Goal: Information Seeking & Learning: Learn about a topic

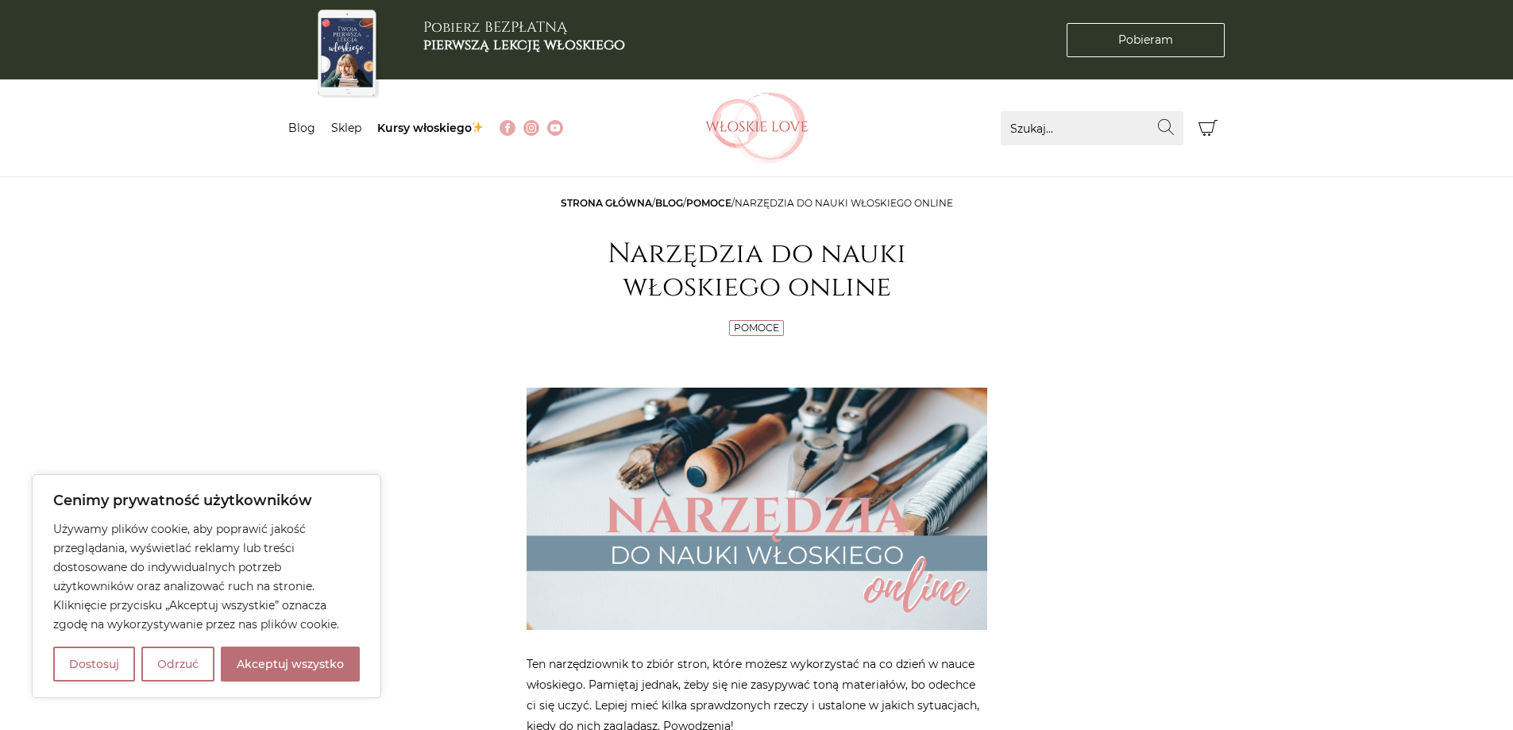
click at [280, 646] on div "Używamy plików cookie, aby poprawić jakość przeglądania, wyświetlać reklamy lub…" at bounding box center [206, 600] width 307 height 162
drag, startPoint x: 296, startPoint y: 658, endPoint x: 304, endPoint y: 649, distance: 12.4
click at [298, 657] on button "Akceptuj wszystko" at bounding box center [290, 663] width 139 height 35
checkbox input "true"
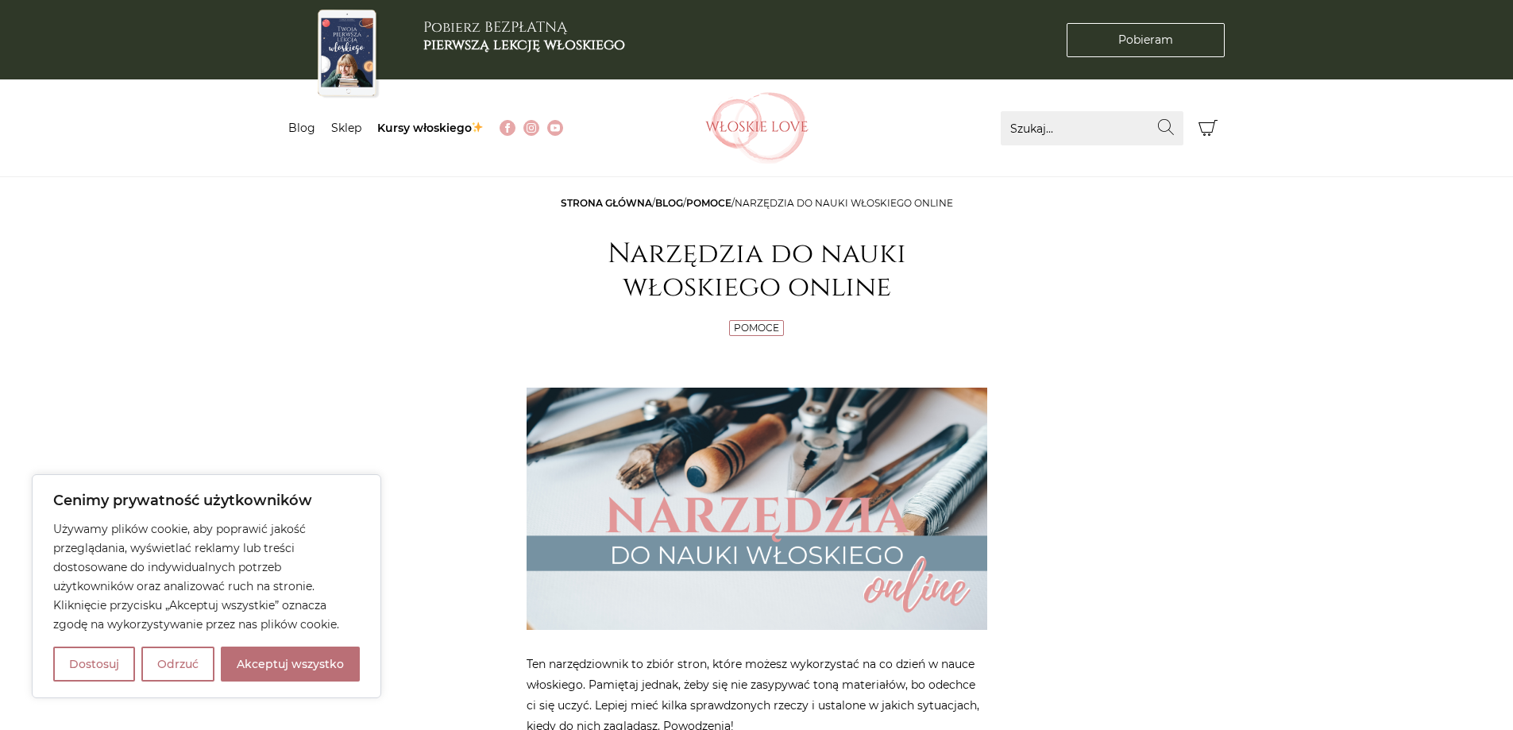
checkbox input "true"
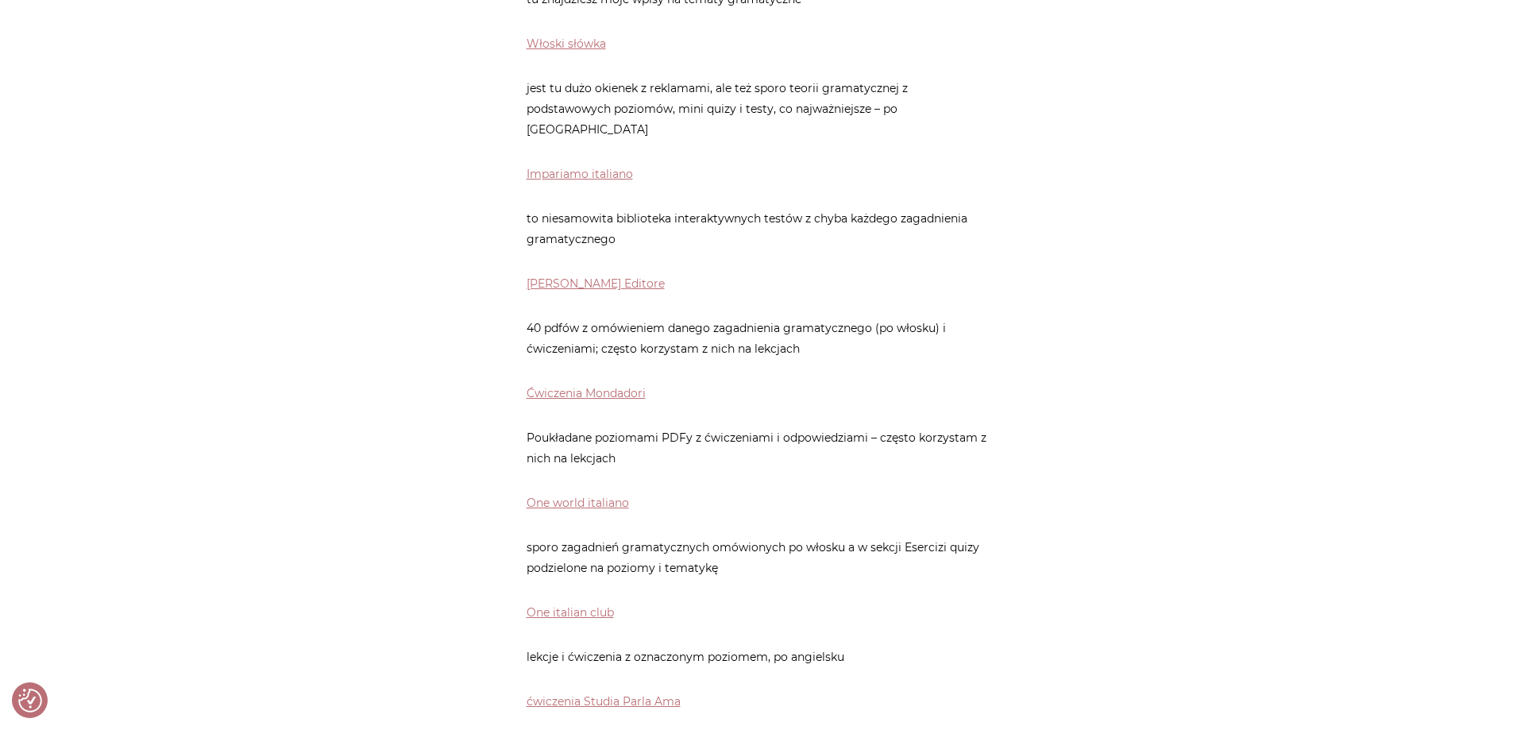
scroll to position [847, 0]
click at [593, 384] on link "Ćwiczenia Mondadori" at bounding box center [586, 391] width 119 height 14
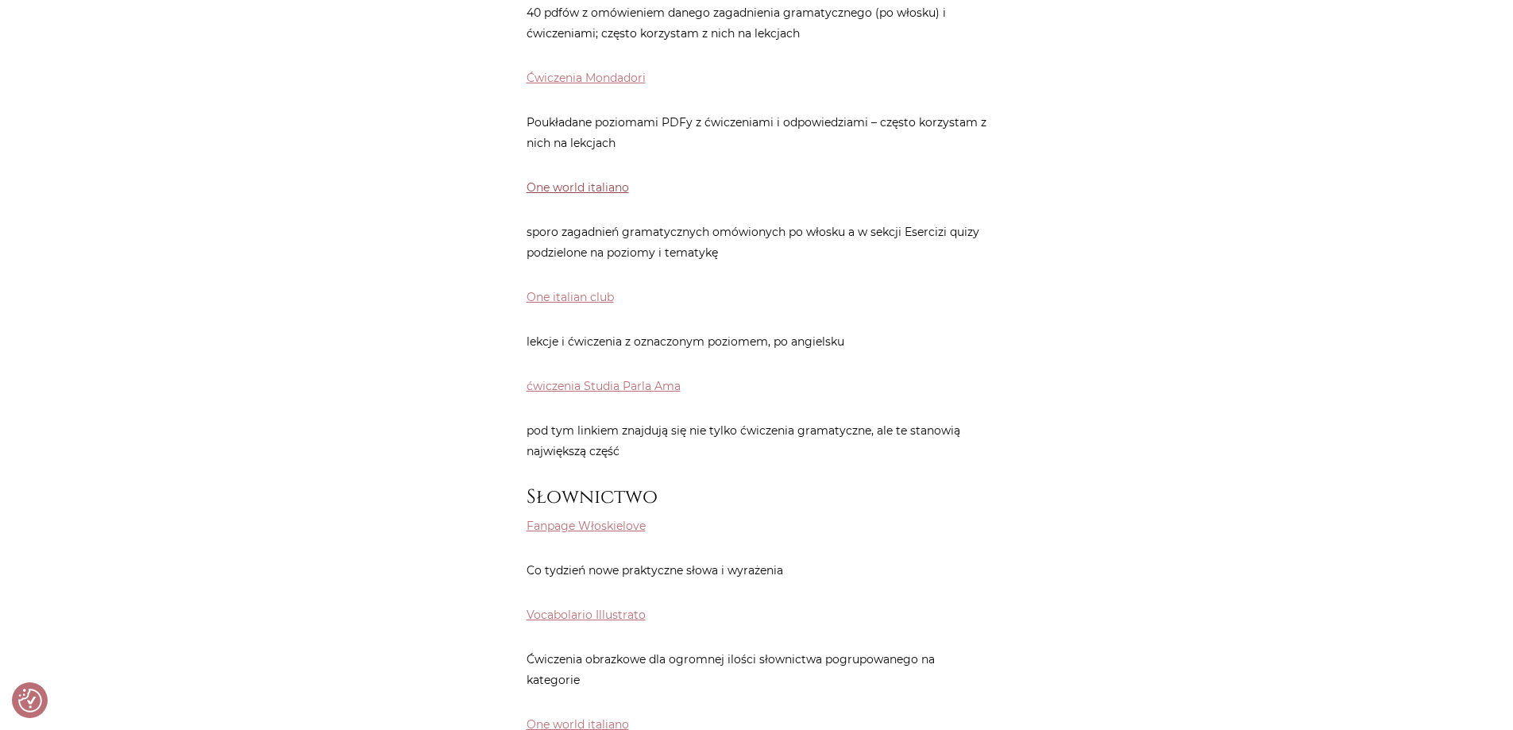
scroll to position [1271, 0]
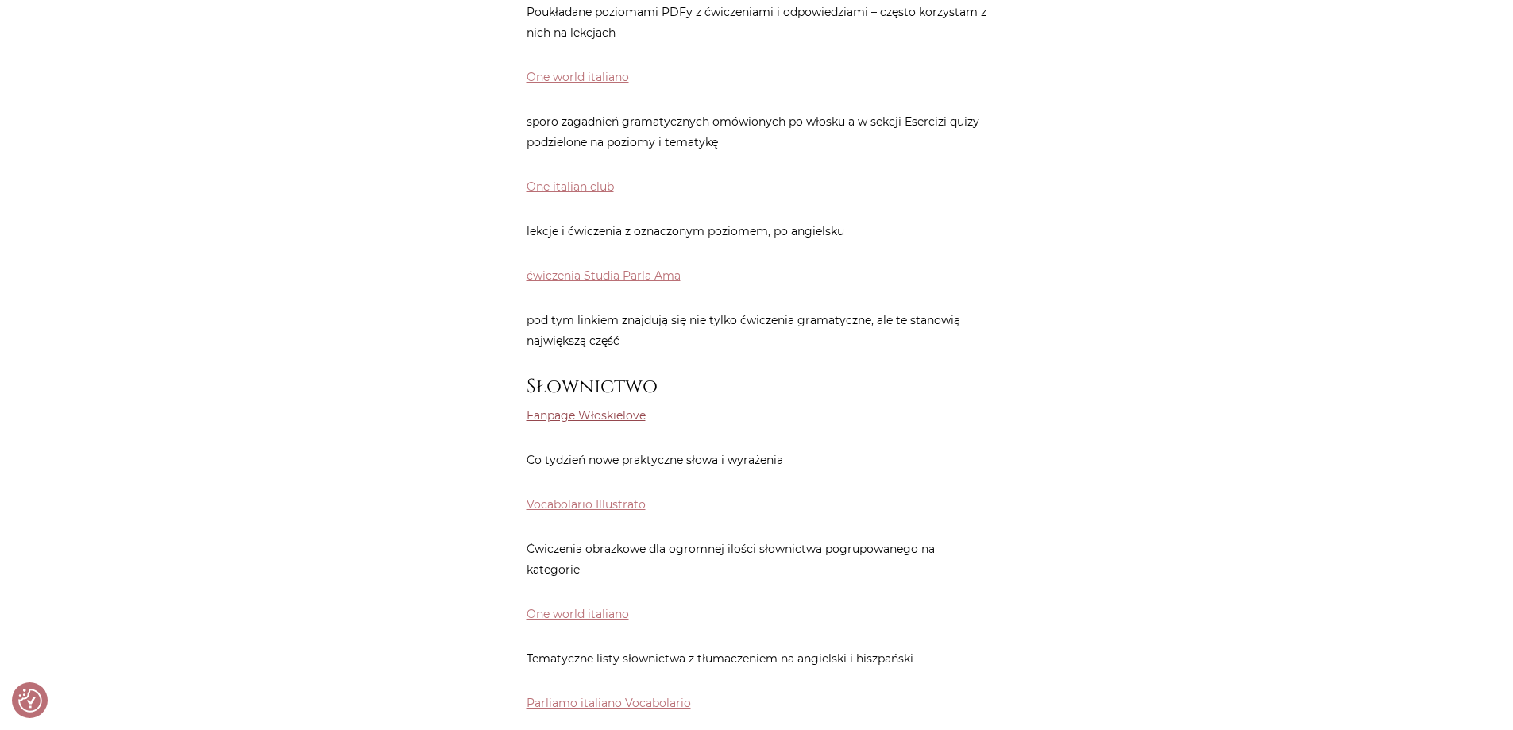
click at [596, 408] on link "Fanpage Włoskielove" at bounding box center [586, 415] width 119 height 14
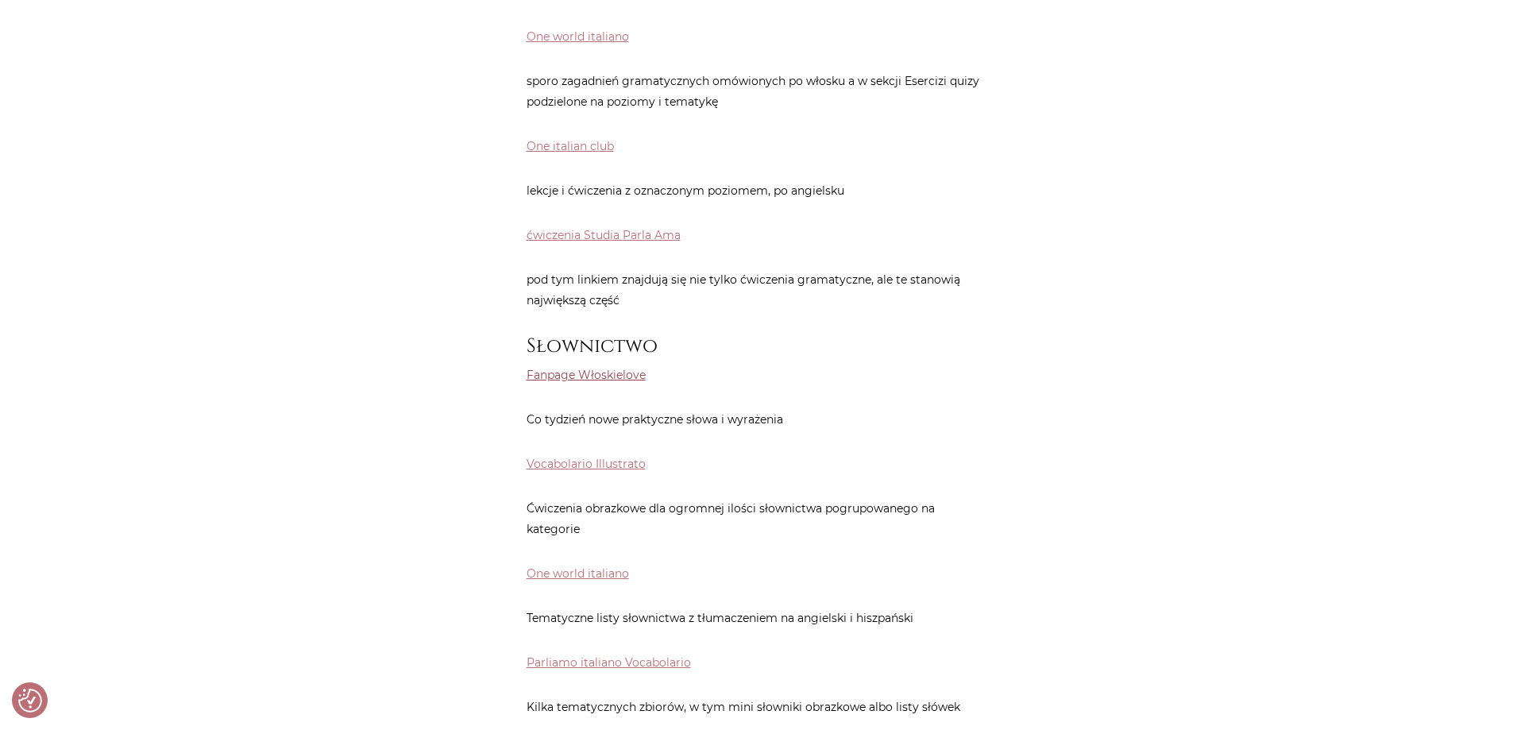
scroll to position [635, 0]
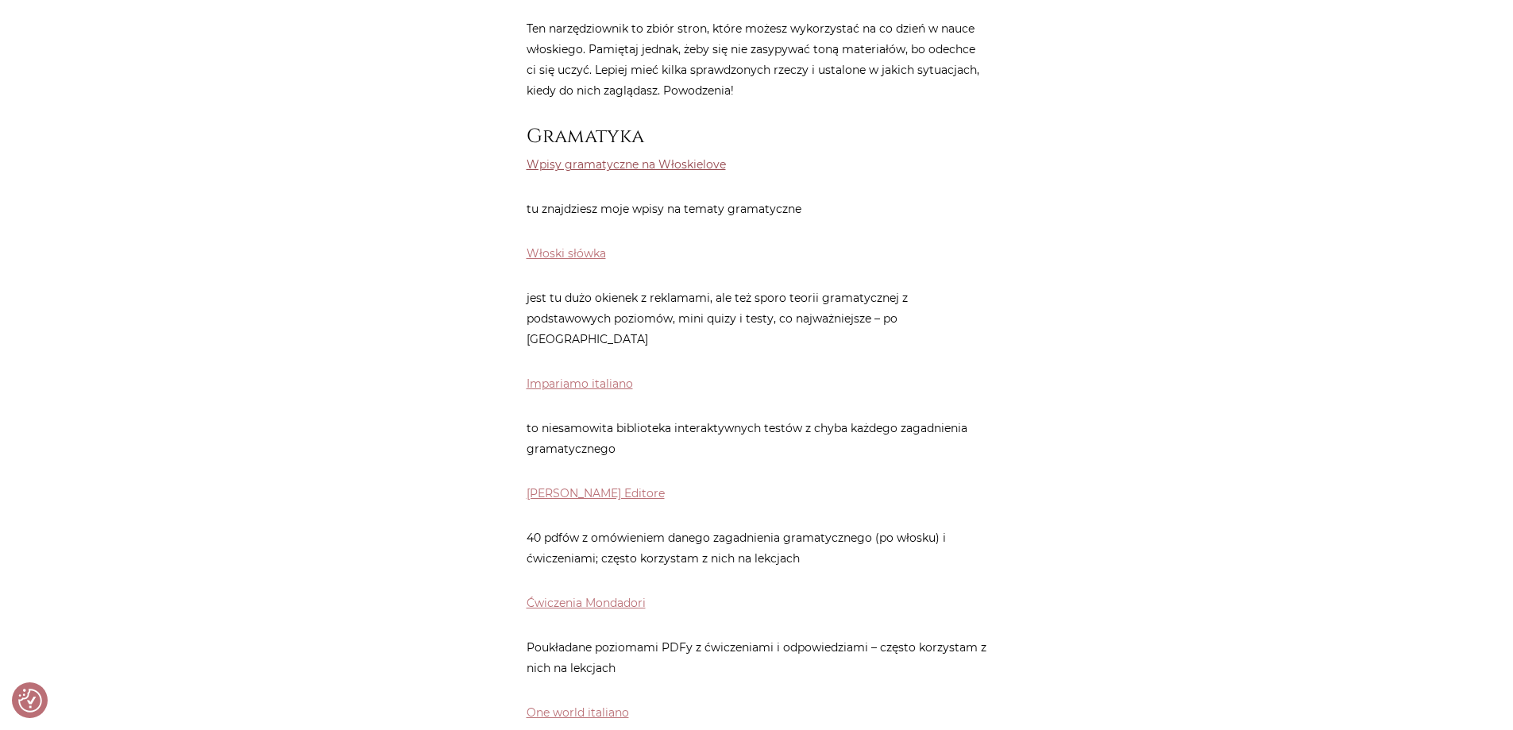
click at [635, 166] on link "Wpisy gramatyczne na Włoskielove" at bounding box center [626, 164] width 199 height 14
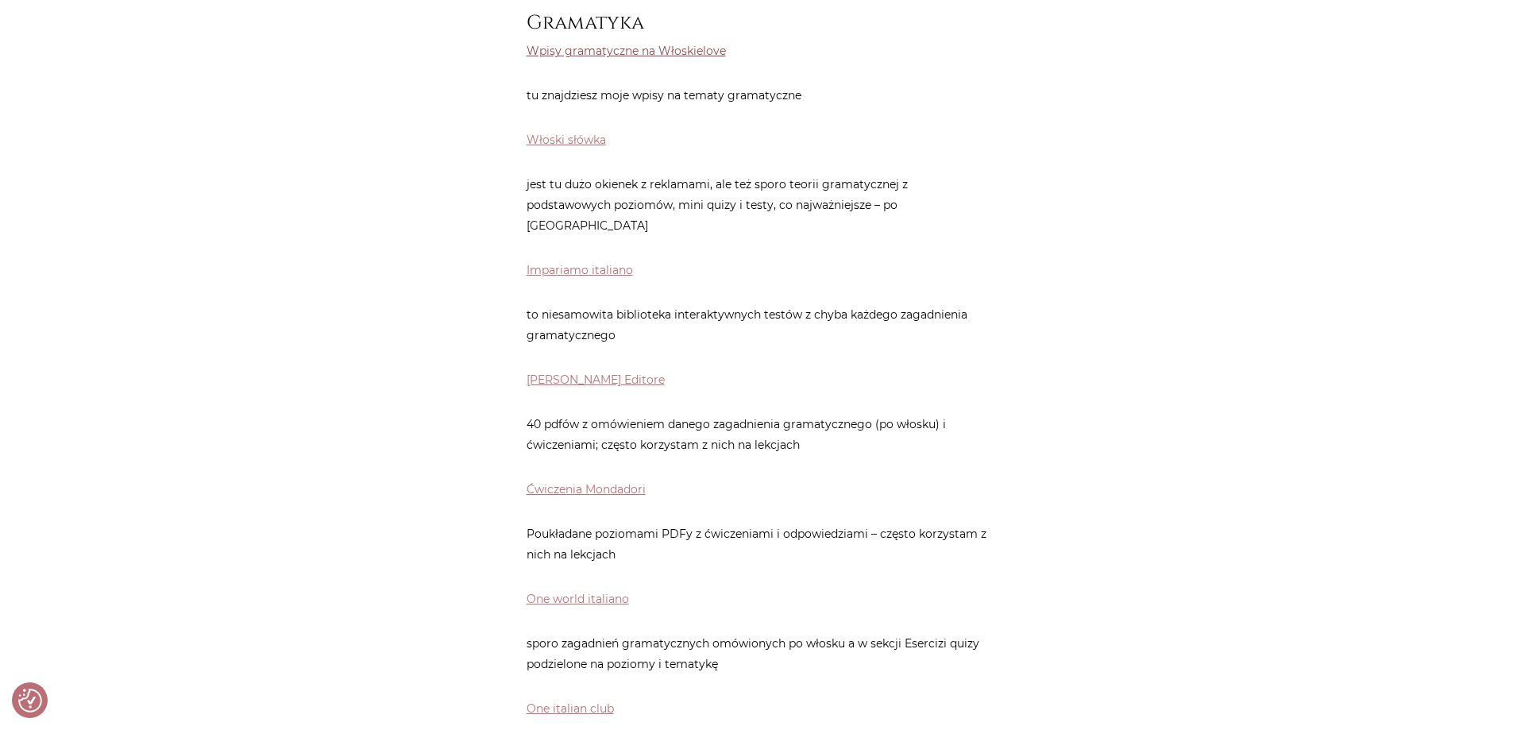
scroll to position [847, 0]
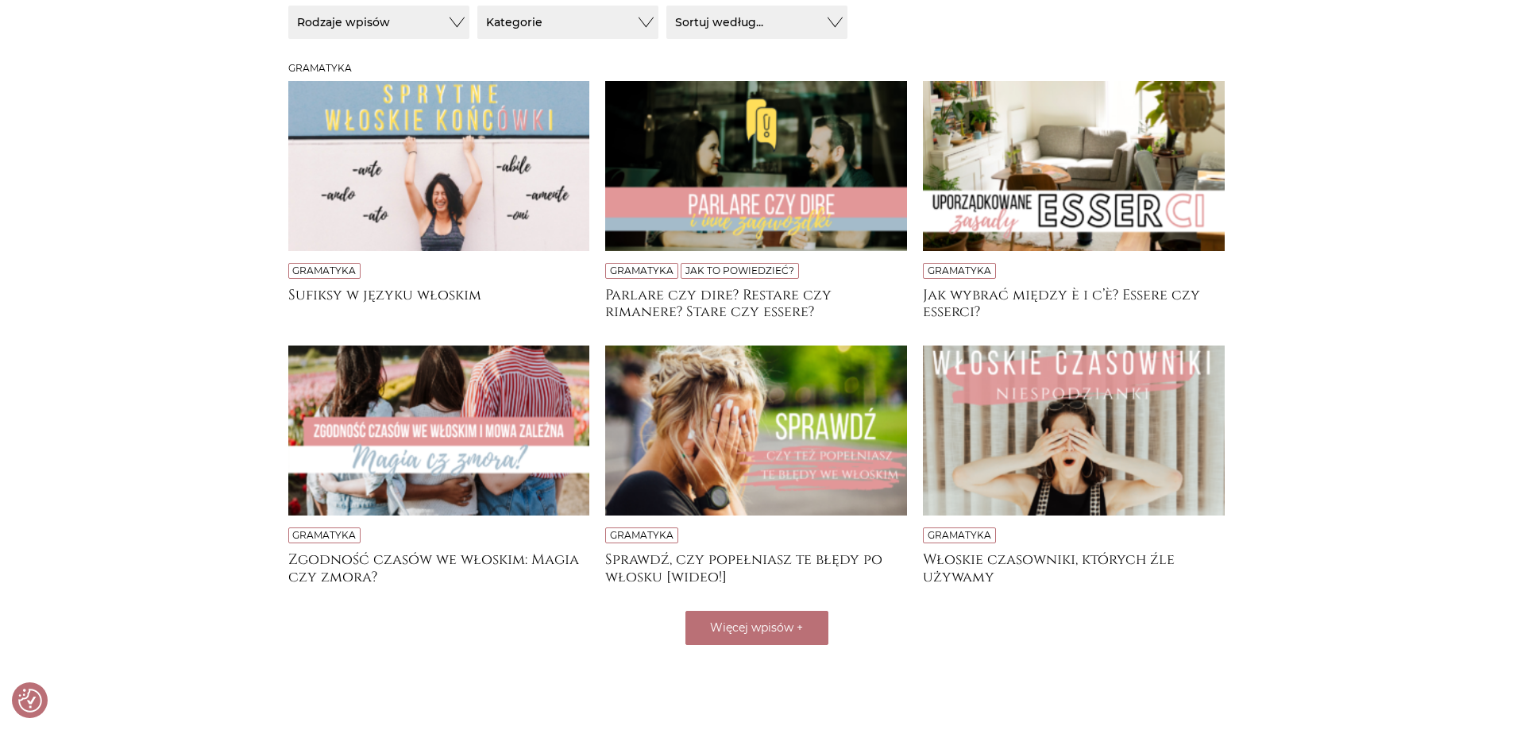
scroll to position [526, 0]
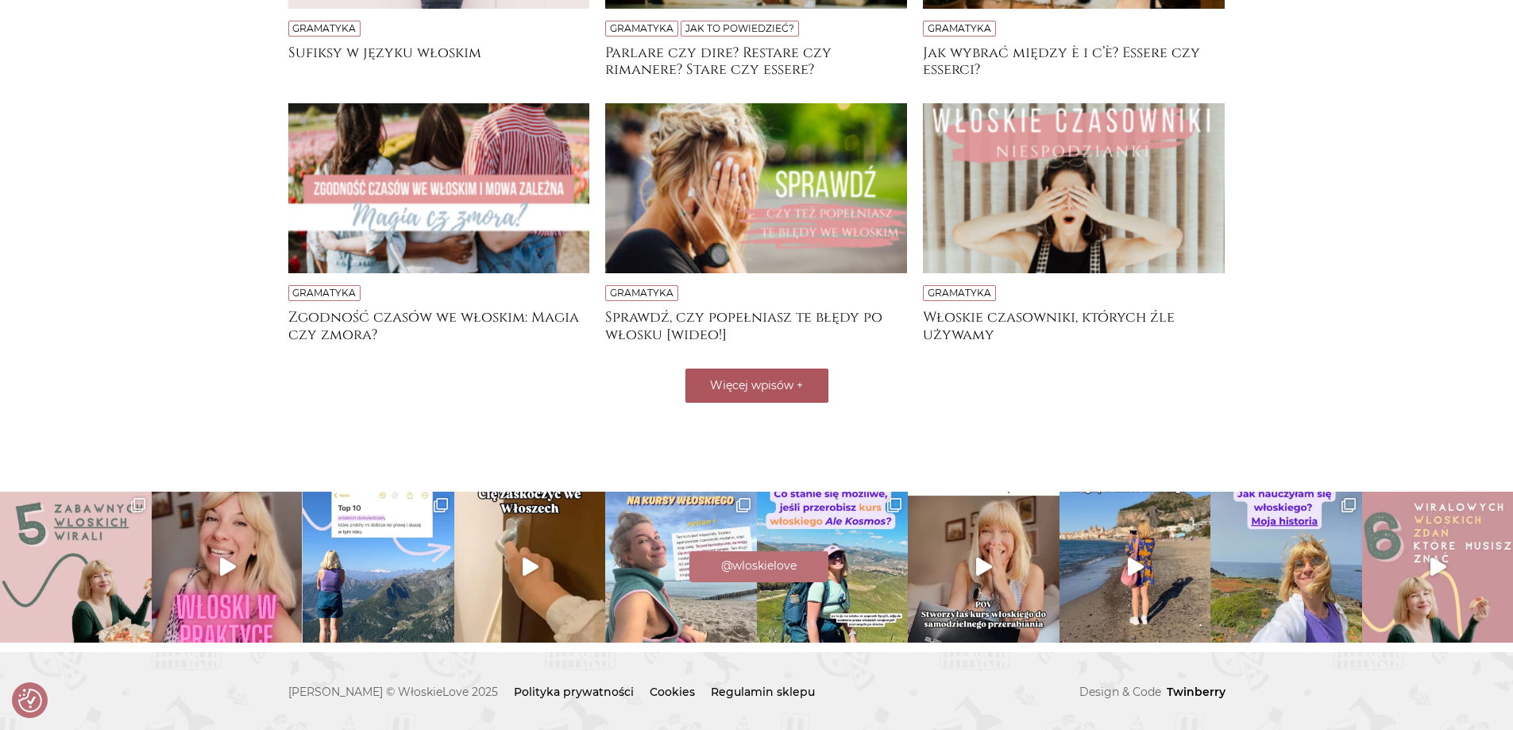
click at [780, 379] on span "Więcej wpisów" at bounding box center [751, 385] width 83 height 14
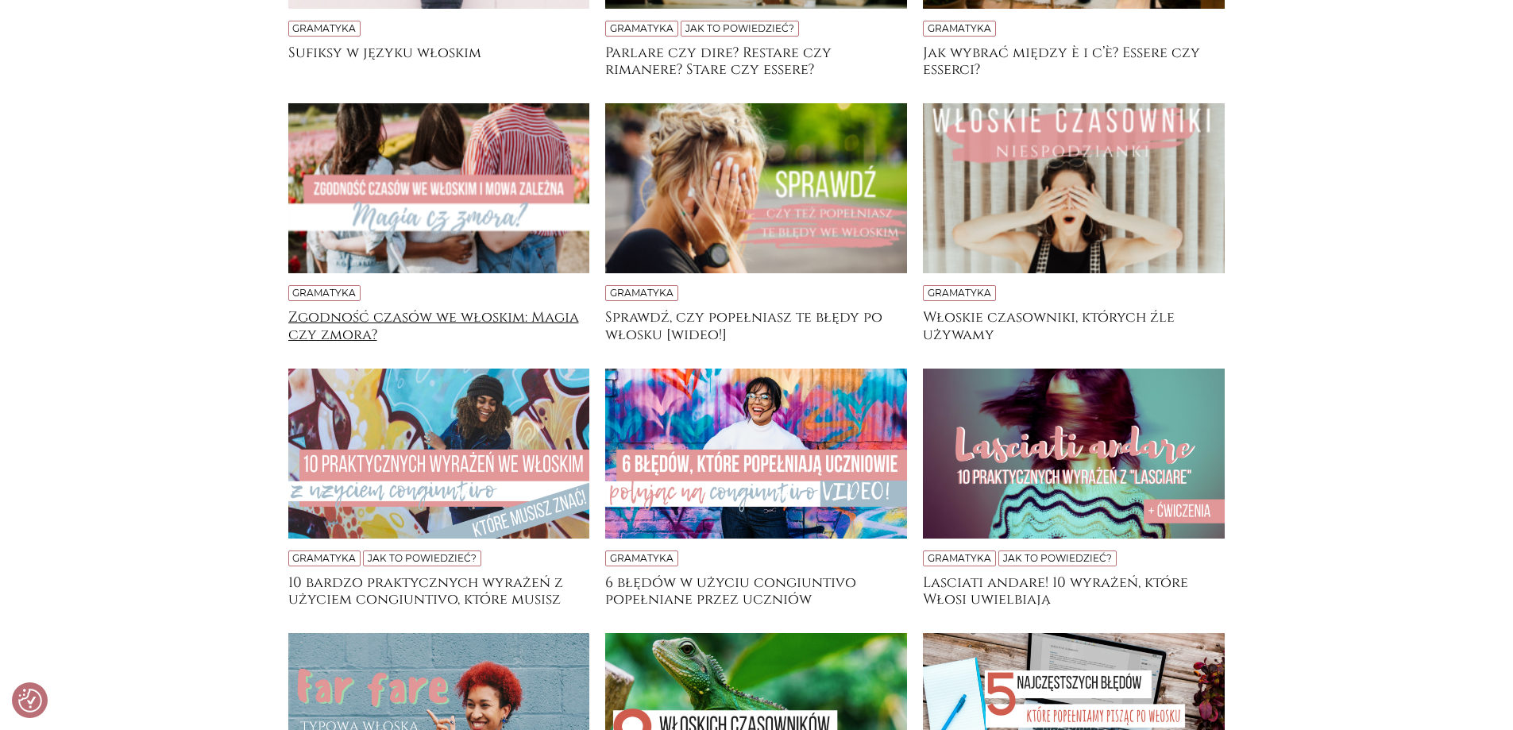
click at [318, 329] on h4 "Zgodność czasów we włoskim: Magia czy zmora?" at bounding box center [439, 325] width 302 height 32
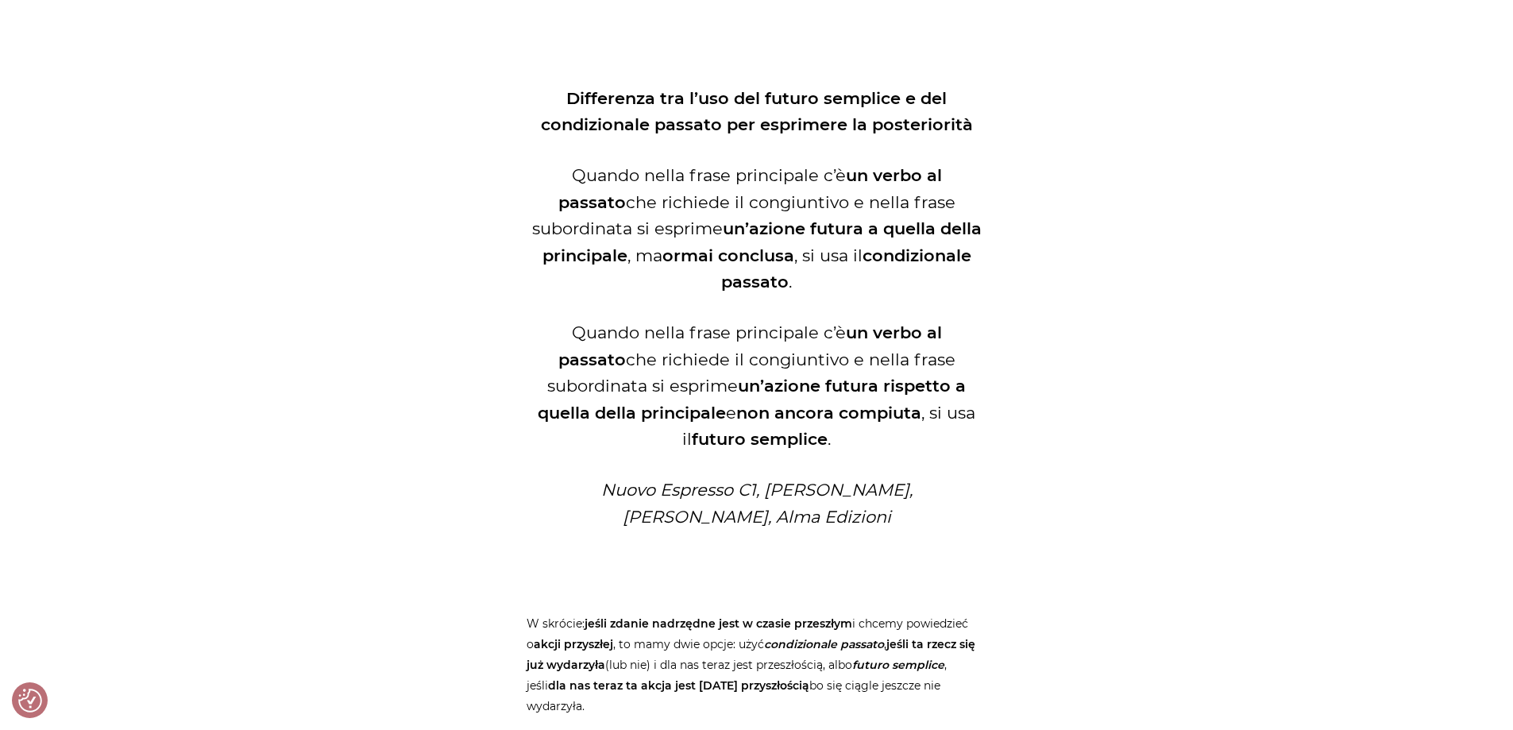
scroll to position [3282, 0]
